Goal: Use online tool/utility: Utilize a website feature to perform a specific function

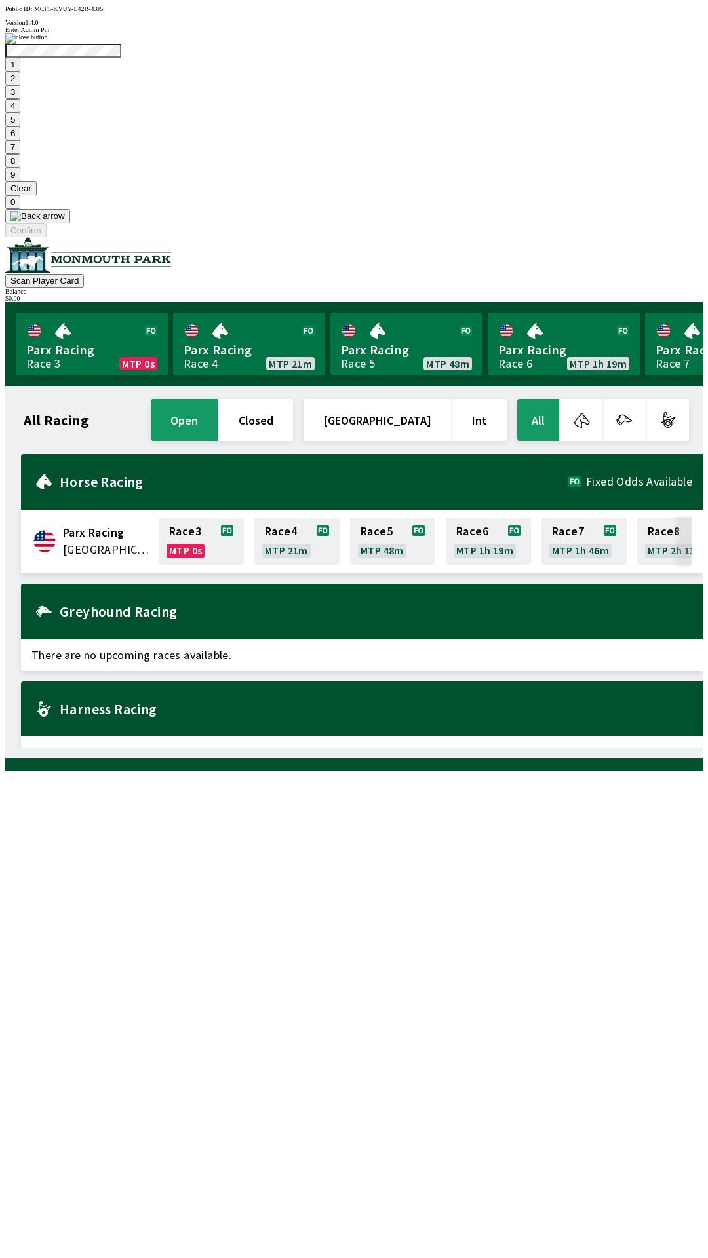
click at [20, 181] on button "9" at bounding box center [12, 175] width 15 height 14
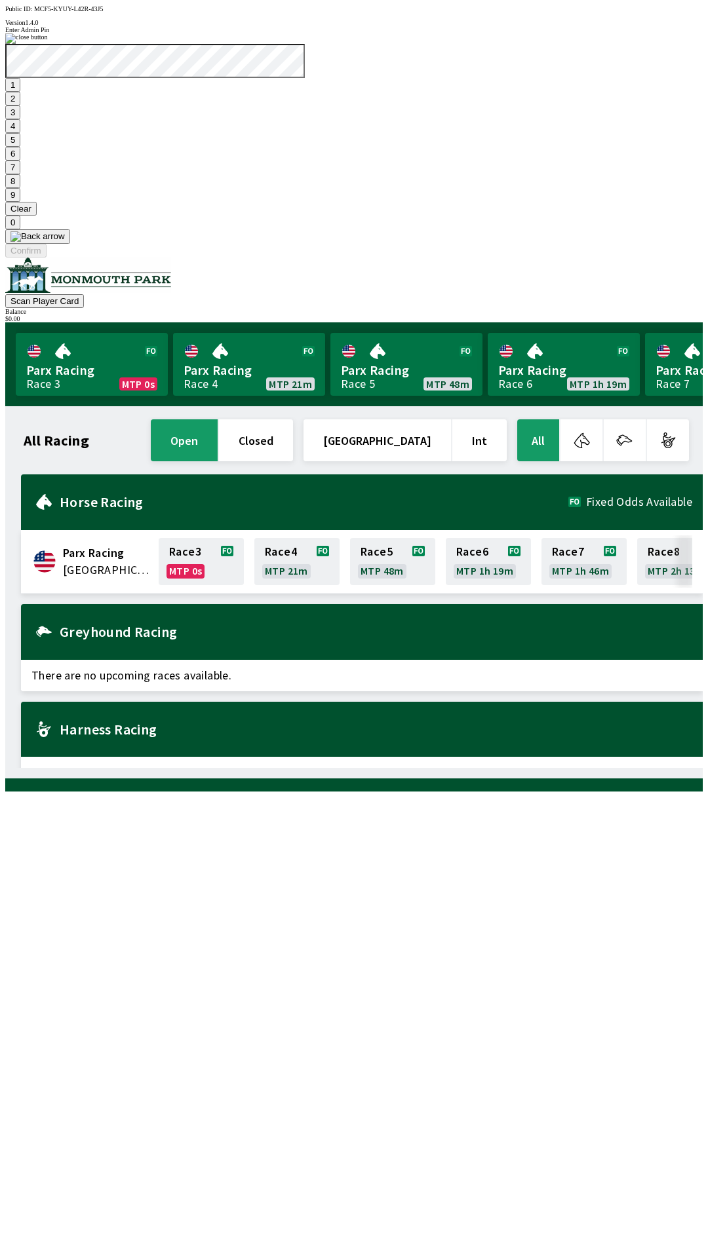
click at [20, 174] on button "7" at bounding box center [12, 167] width 15 height 14
click at [20, 119] on button "3" at bounding box center [12, 112] width 15 height 14
click at [47, 257] on button "Confirm" at bounding box center [25, 251] width 41 height 14
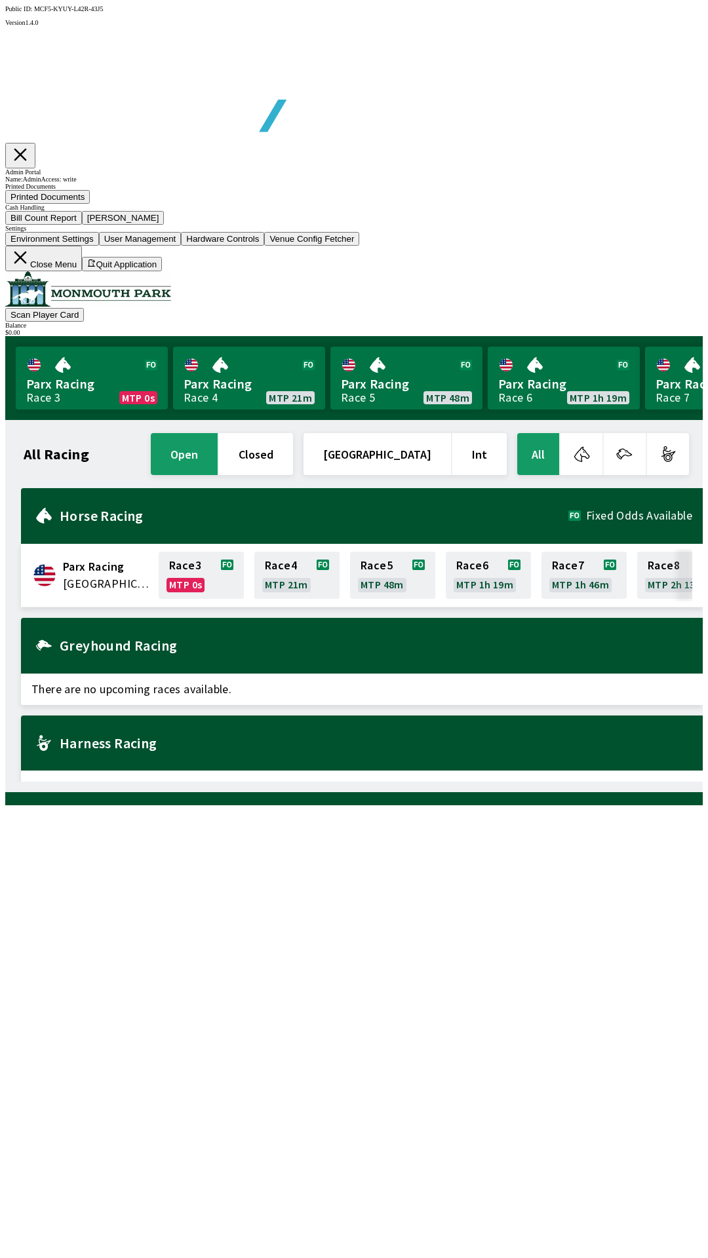
click at [82, 225] on button "Bill Count Report" at bounding box center [43, 218] width 77 height 14
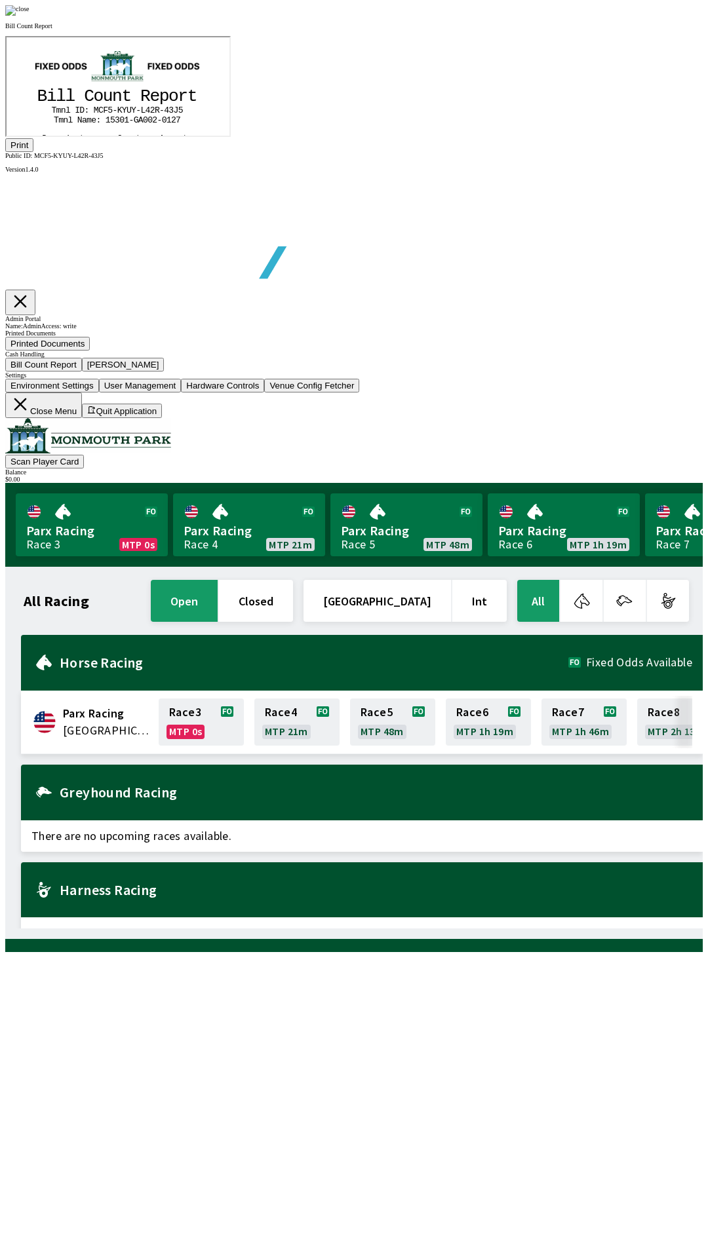
click at [33, 152] on button "Print" at bounding box center [19, 145] width 28 height 14
click at [29, 16] on img at bounding box center [17, 10] width 24 height 10
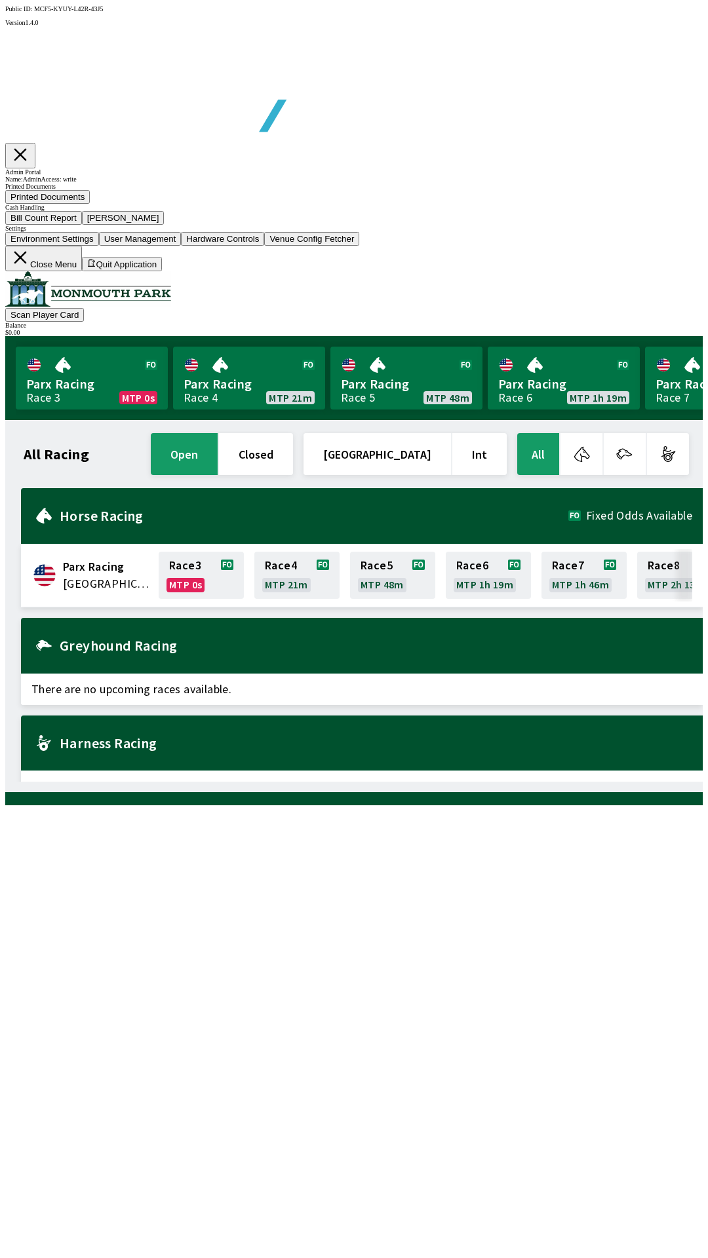
click at [164, 225] on button "[PERSON_NAME]" at bounding box center [123, 218] width 83 height 14
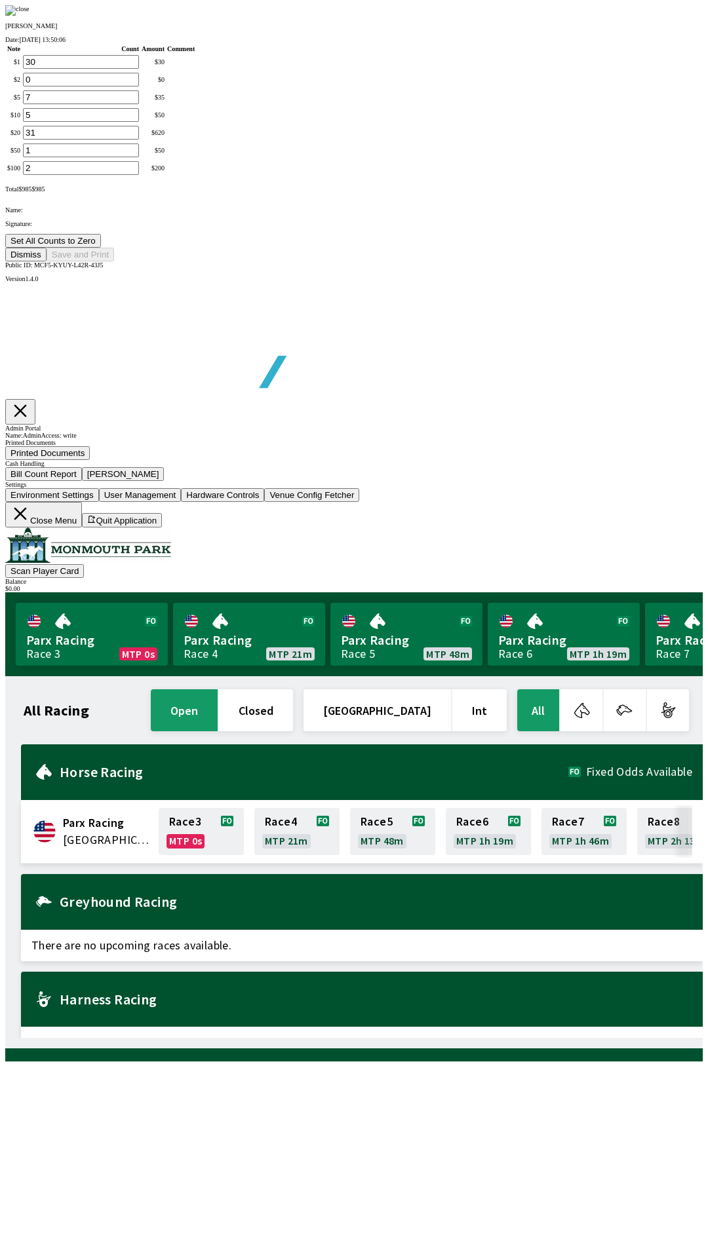
click at [101, 248] on button "Set All Counts to Zero" at bounding box center [53, 241] width 96 height 14
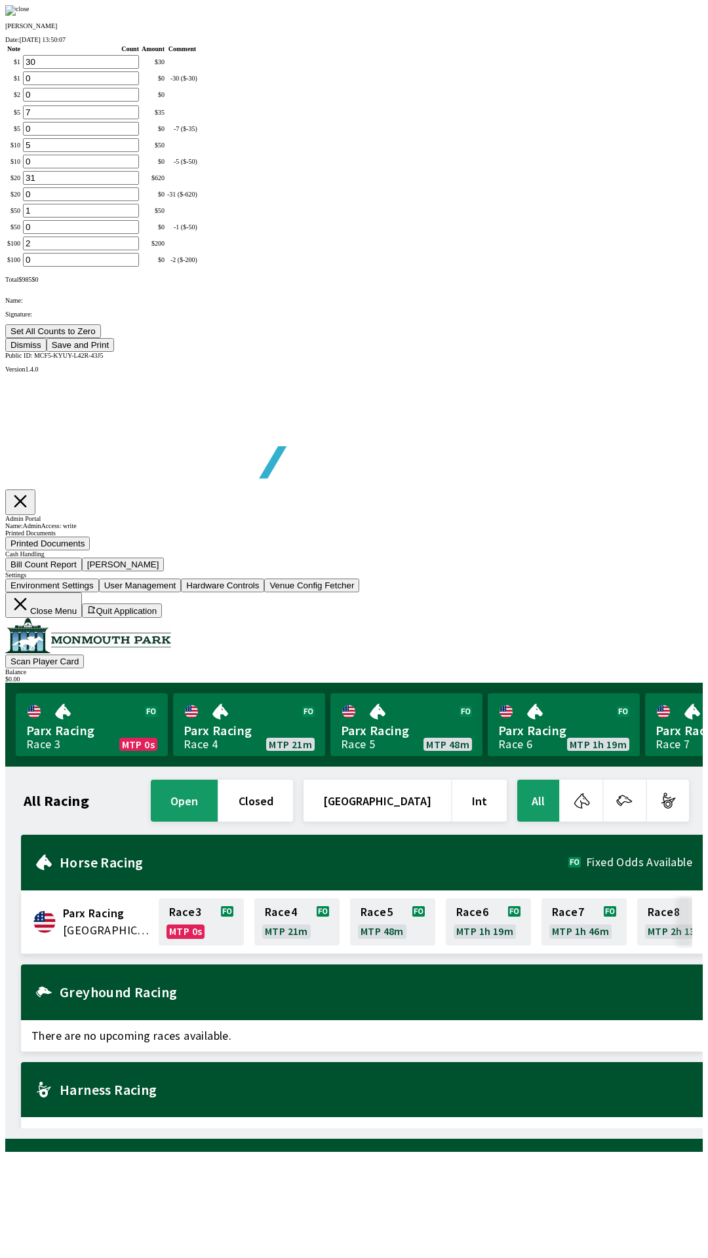
click at [114, 352] on button "Save and Print" at bounding box center [80, 345] width 67 height 14
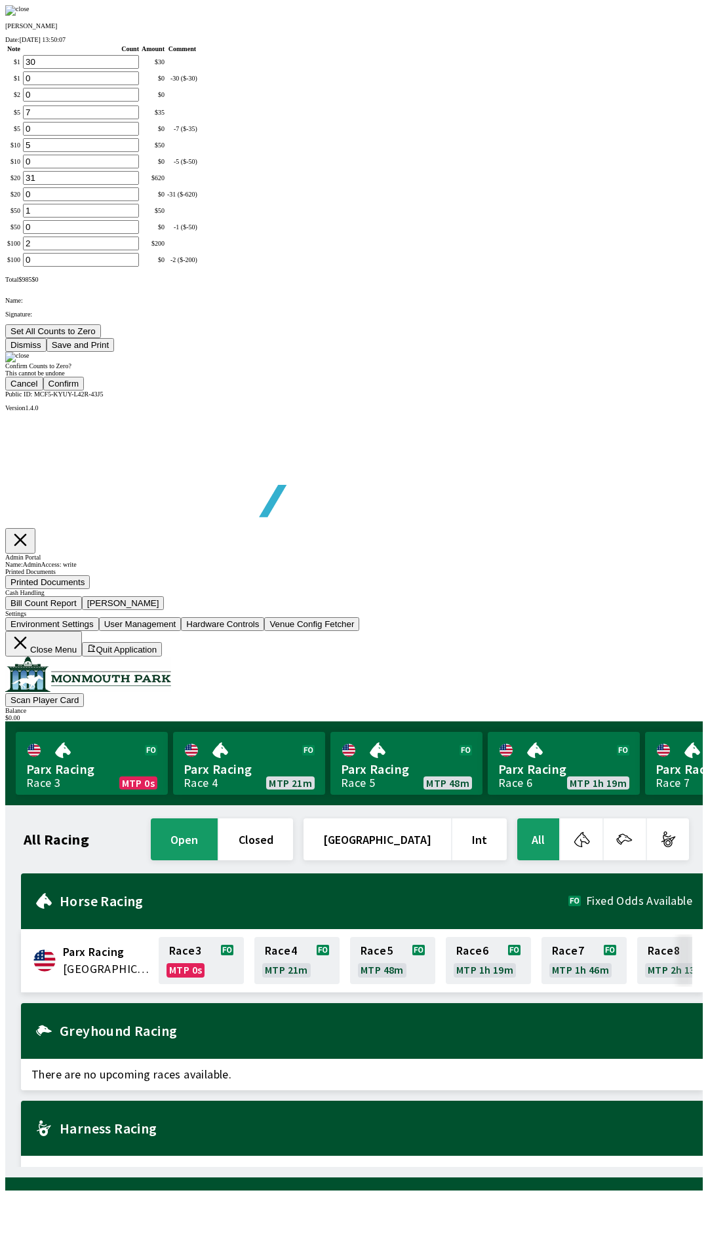
click at [85, 390] on button "Confirm" at bounding box center [63, 384] width 41 height 14
type input "0"
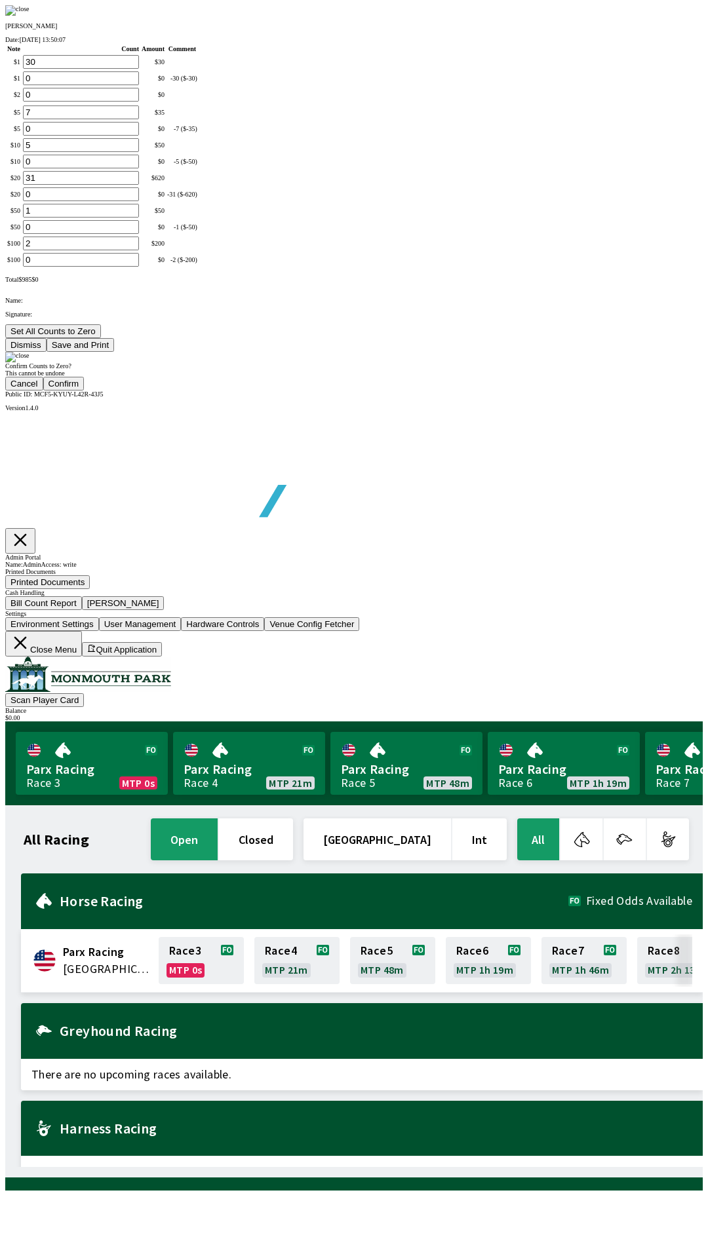
type input "0"
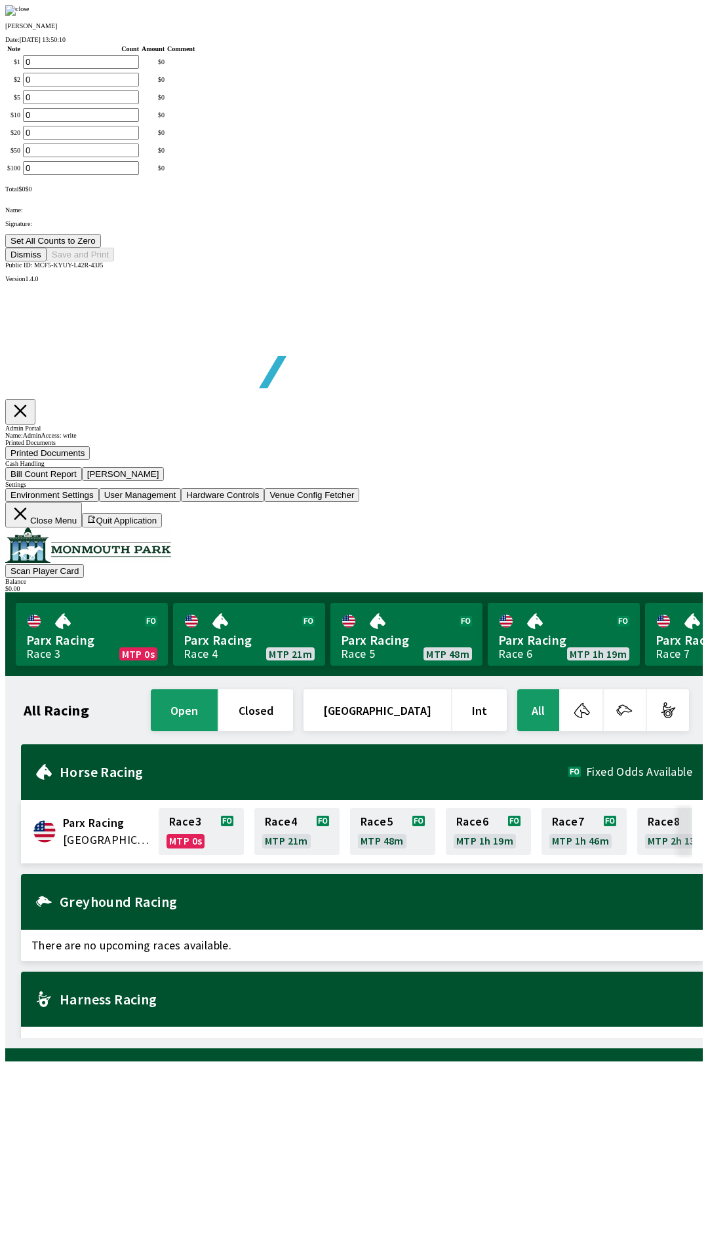
click at [47, 261] on button "Dismiss" at bounding box center [25, 255] width 41 height 14
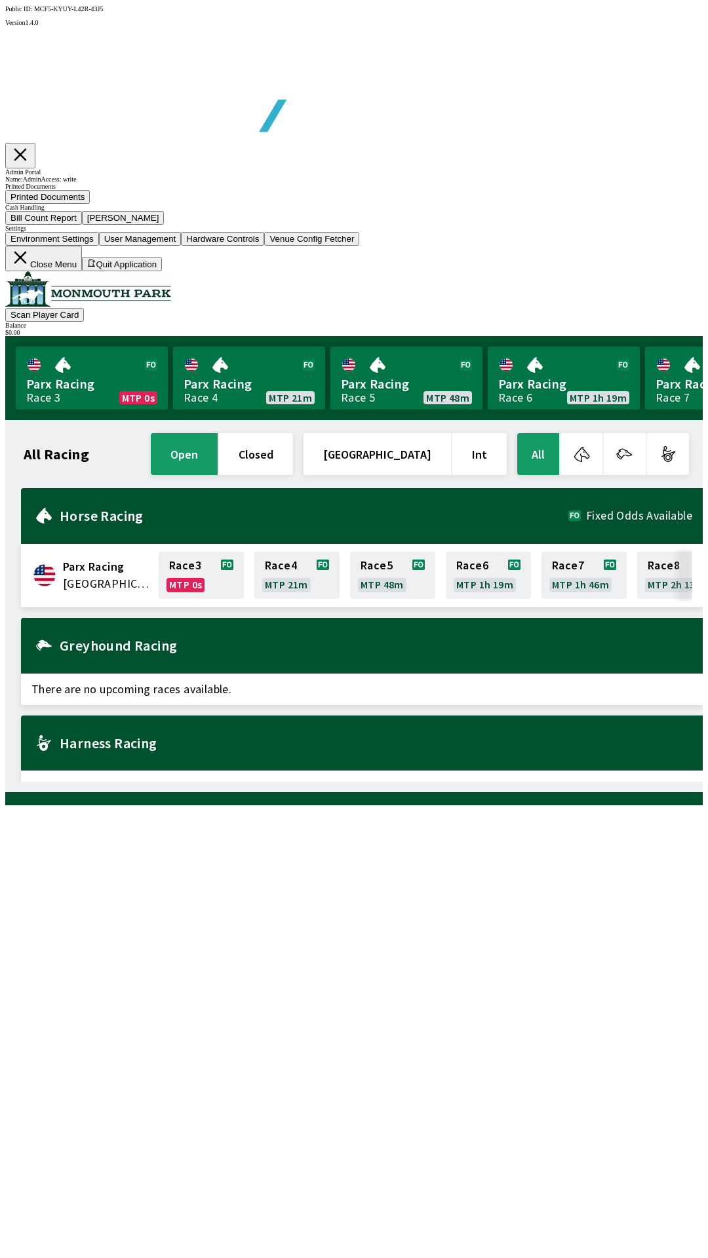
click at [82, 271] on button "Close Menu" at bounding box center [43, 259] width 77 height 26
